Goal: Find specific page/section: Find specific page/section

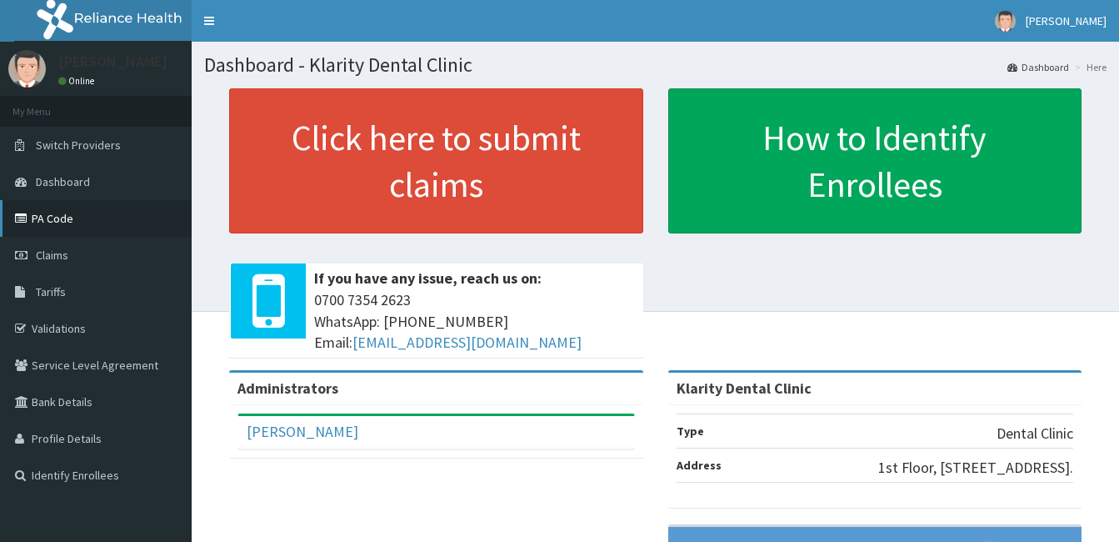
click at [52, 215] on link "PA Code" at bounding box center [96, 218] width 192 height 37
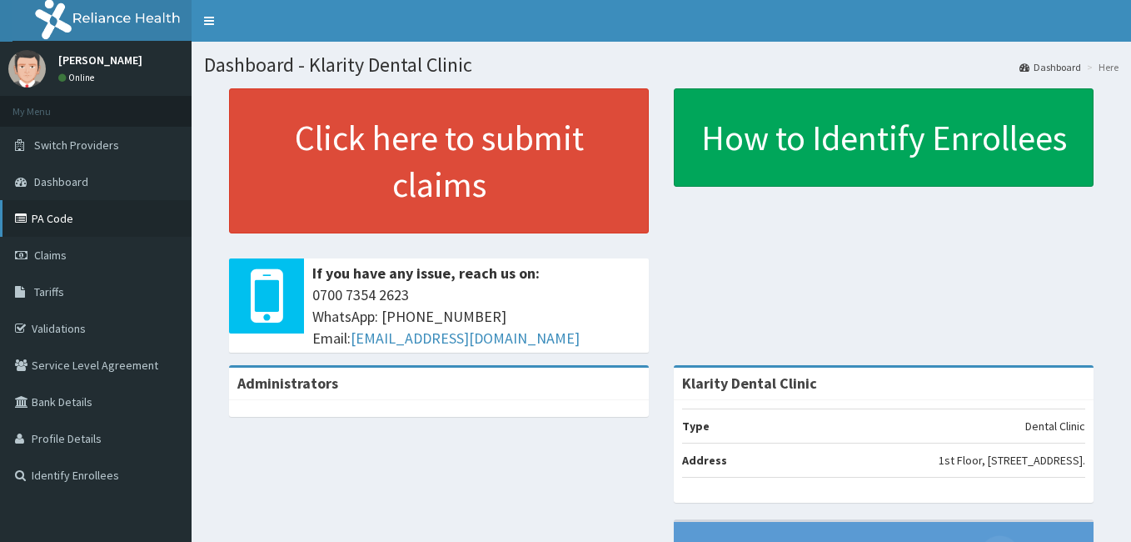
drag, startPoint x: 0, startPoint y: 0, endPoint x: 54, endPoint y: 215, distance: 221.7
click at [54, 215] on link "PA Code" at bounding box center [96, 218] width 192 height 37
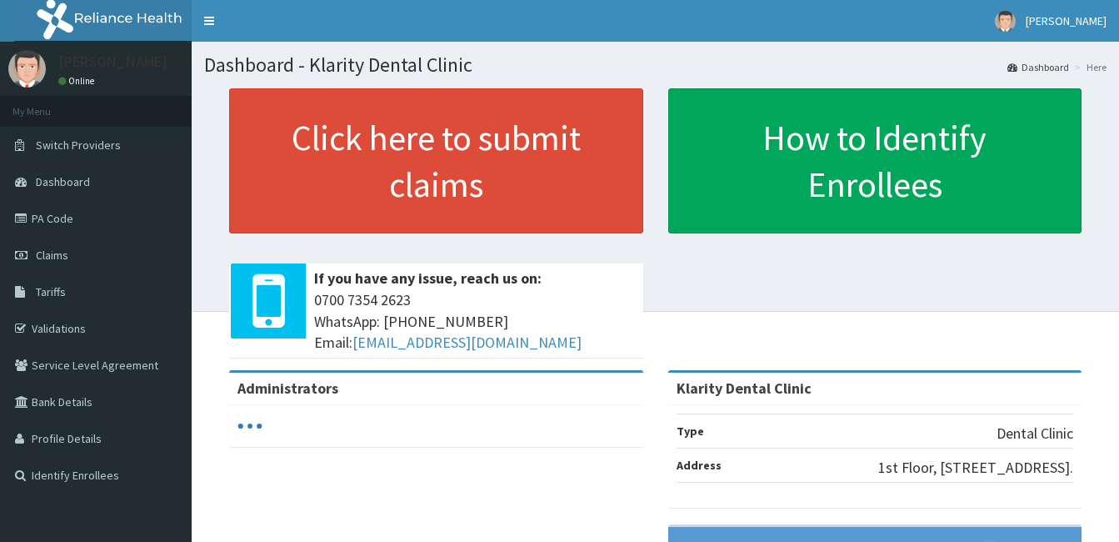
click at [77, 212] on link "PA Code" at bounding box center [96, 218] width 192 height 37
